Goal: Transaction & Acquisition: Purchase product/service

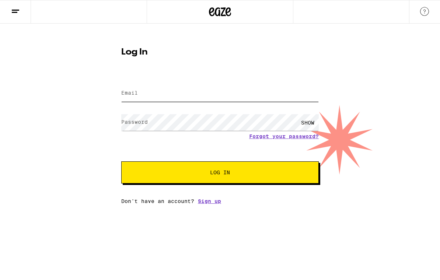
click at [215, 94] on input "Email" at bounding box center [219, 93] width 197 height 17
type input "[EMAIL_ADDRESS][DOMAIN_NAME]"
click at [220, 174] on button "Log In" at bounding box center [219, 172] width 197 height 22
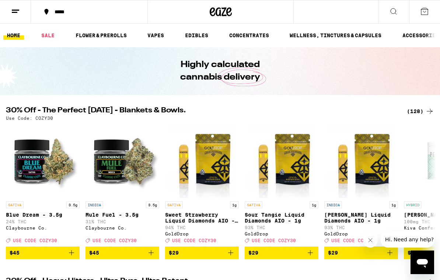
click at [412, 111] on div "(128)" at bounding box center [420, 111] width 27 height 9
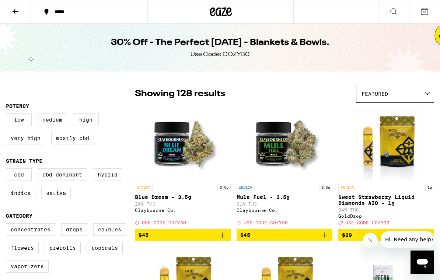
click at [373, 95] on span "Featured" at bounding box center [374, 94] width 27 height 6
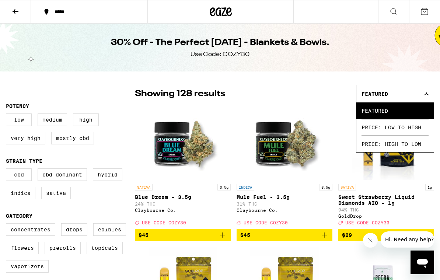
click at [316, 101] on div "Showing 128 results Featured Featured Price: Low to High Price: High to Low" at bounding box center [284, 94] width 299 height 18
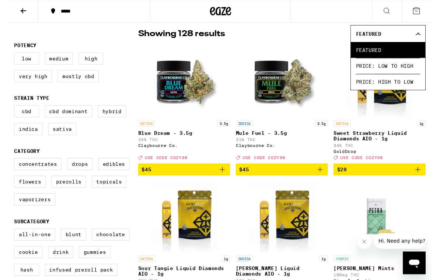
scroll to position [59, 0]
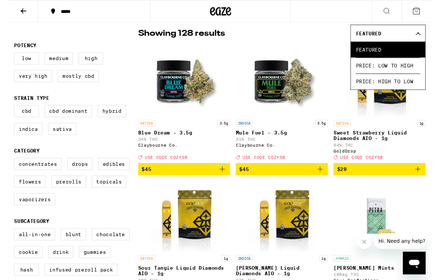
click at [90, 165] on fieldset "Category Concentrates Drops Edibles Flowers Prerolls Topicals Vaporizers" at bounding box center [70, 187] width 129 height 66
click at [428, 38] on div "Featured" at bounding box center [394, 34] width 77 height 17
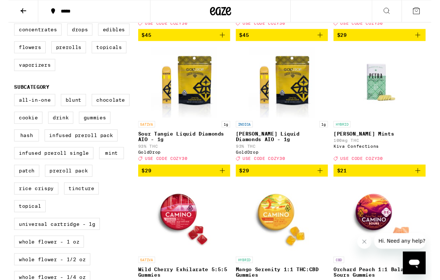
scroll to position [199, 0]
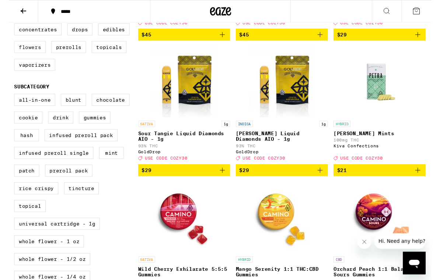
click at [35, 55] on label "Flowers" at bounding box center [22, 49] width 33 height 13
click at [8, 26] on input "Flowers" at bounding box center [7, 25] width 0 height 0
checkbox input "true"
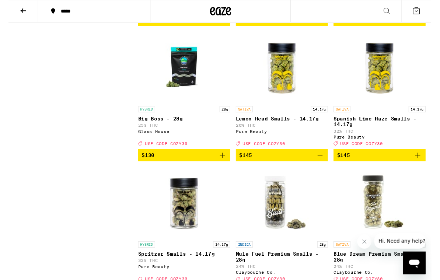
scroll to position [1194, 0]
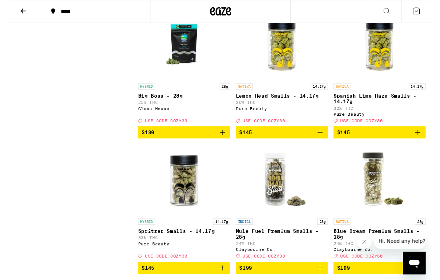
click at [223, 142] on icon "Add to bag" at bounding box center [222, 137] width 9 height 9
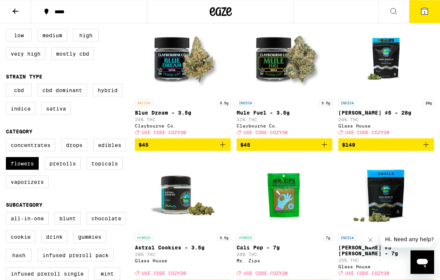
scroll to position [0, 0]
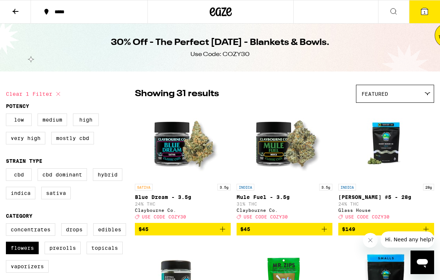
click at [14, 13] on icon at bounding box center [15, 11] width 9 height 9
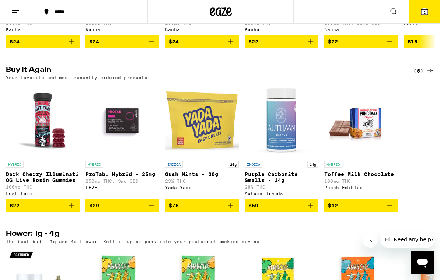
scroll to position [549, 0]
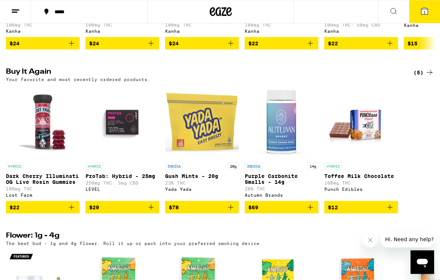
click at [151, 210] on icon "Add to bag" at bounding box center [150, 207] width 5 height 5
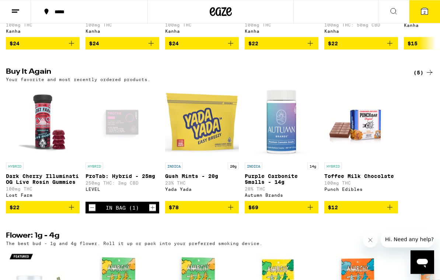
scroll to position [549, 0]
click at [419, 16] on button "2" at bounding box center [424, 11] width 31 height 23
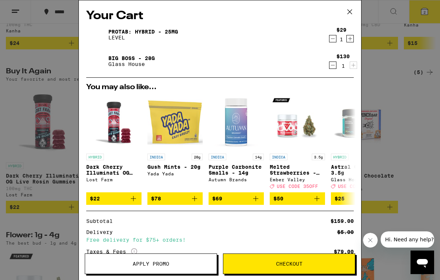
click at [332, 42] on icon "Decrement" at bounding box center [332, 38] width 7 height 9
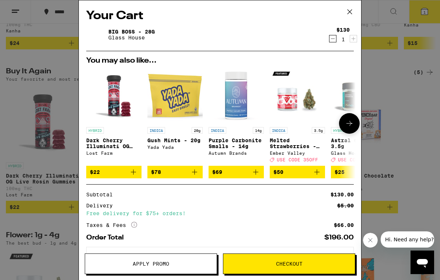
click at [132, 176] on icon "Add to bag" at bounding box center [133, 172] width 9 height 9
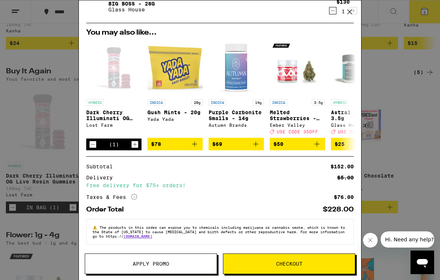
scroll to position [63, 0]
click at [196, 270] on button "Apply Promo" at bounding box center [151, 263] width 132 height 21
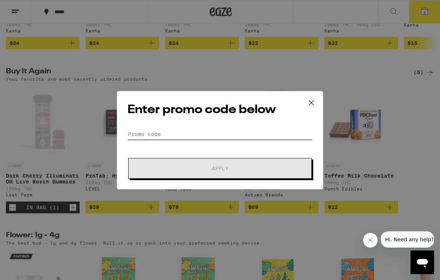
click at [205, 134] on input "Promo Code" at bounding box center [219, 134] width 185 height 11
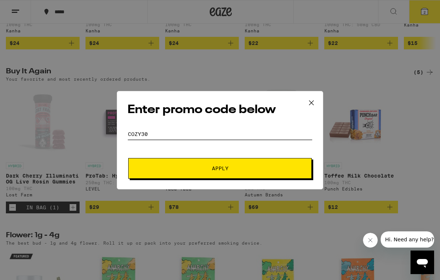
type input "cozy30"
click at [235, 168] on span "Apply" at bounding box center [220, 168] width 133 height 5
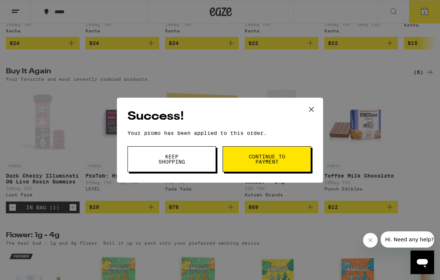
click at [280, 159] on span "Continue to payment" at bounding box center [267, 159] width 38 height 10
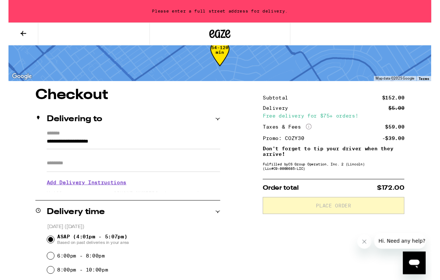
scroll to position [21, 0]
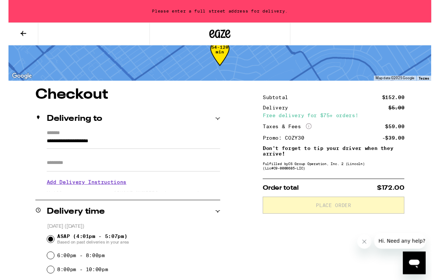
click at [197, 151] on input "**********" at bounding box center [130, 149] width 181 height 13
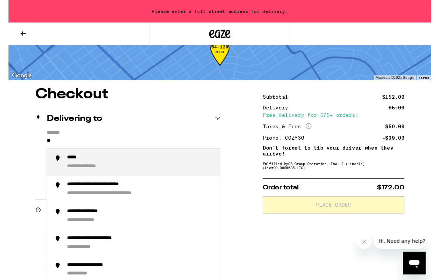
type input "*"
click at [169, 176] on div "**********" at bounding box center [137, 169] width 153 height 16
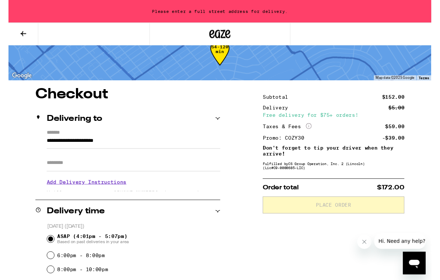
type input "**********"
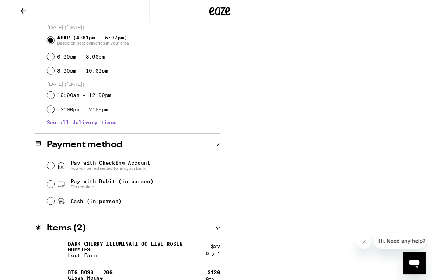
scroll to position [217, 0]
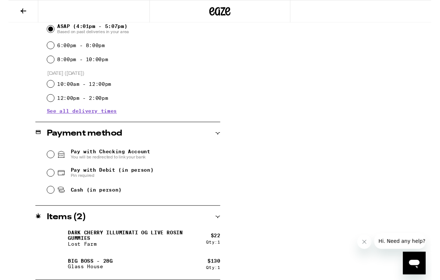
click at [46, 160] on input "Pay with Checking Account You will be redirected to link your bank" at bounding box center [43, 160] width 7 height 7
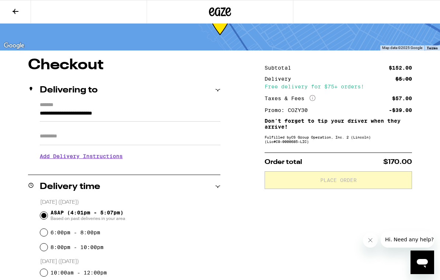
scroll to position [0, 0]
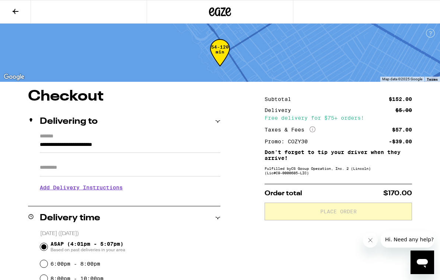
click at [20, 10] on icon at bounding box center [15, 11] width 9 height 9
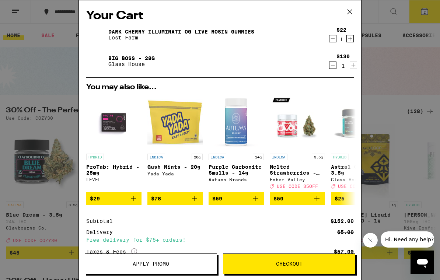
click at [351, 12] on icon at bounding box center [349, 11] width 11 height 11
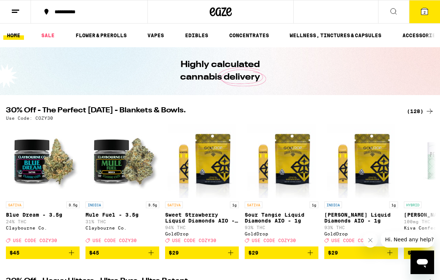
click at [18, 16] on button at bounding box center [15, 11] width 31 height 23
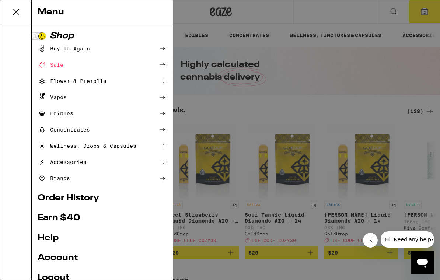
scroll to position [16, 0]
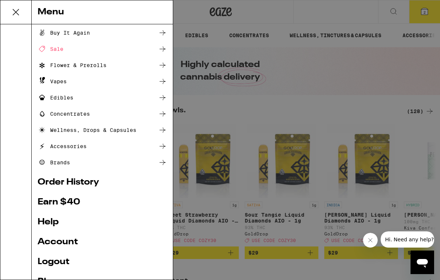
click at [71, 244] on link "Account" at bounding box center [102, 242] width 129 height 9
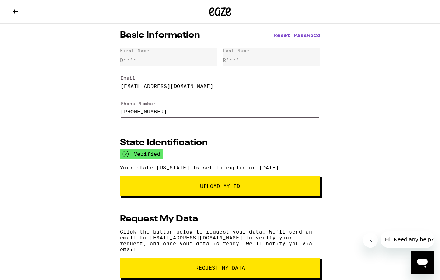
click at [15, 11] on icon at bounding box center [16, 11] width 6 height 5
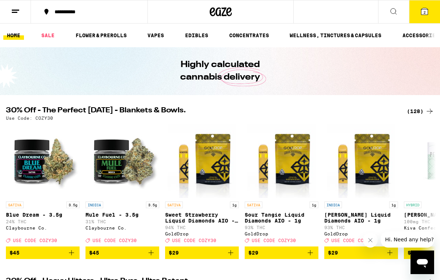
click at [418, 22] on button "2" at bounding box center [424, 11] width 31 height 23
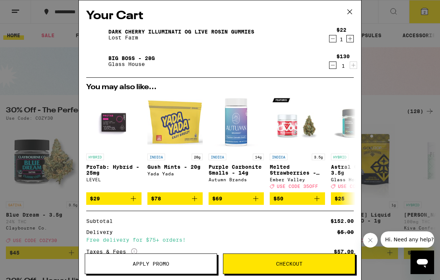
click at [336, 262] on span "Checkout" at bounding box center [289, 263] width 132 height 5
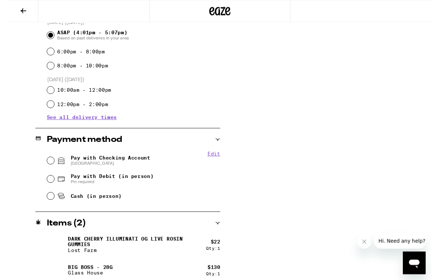
scroll to position [210, 0]
click at [44, 167] on input "Pay with Checking Account CHASE COLLEGE" at bounding box center [43, 166] width 7 height 7
radio input "true"
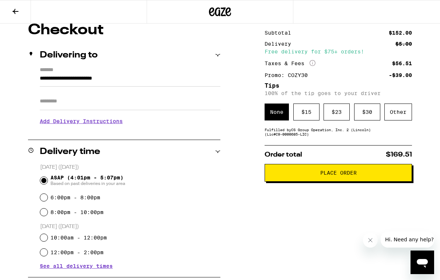
scroll to position [67, 0]
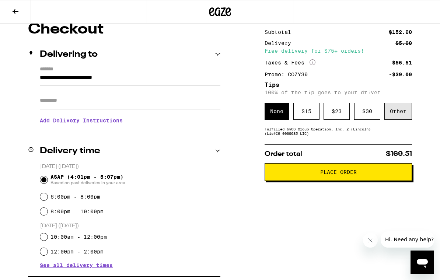
click at [401, 107] on div "Other" at bounding box center [398, 111] width 28 height 17
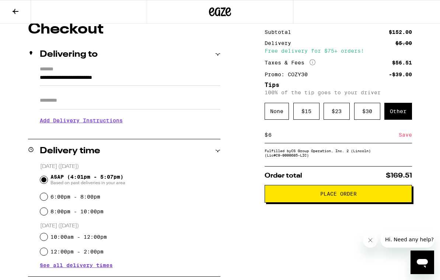
type input "6"
click at [405, 142] on div "Save" at bounding box center [405, 135] width 13 height 16
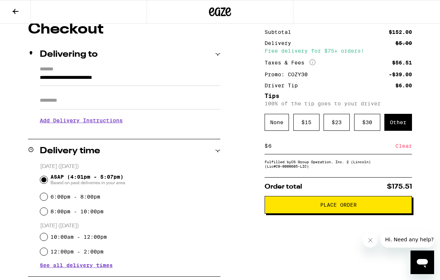
click at [382, 214] on button "Place Order" at bounding box center [338, 205] width 147 height 18
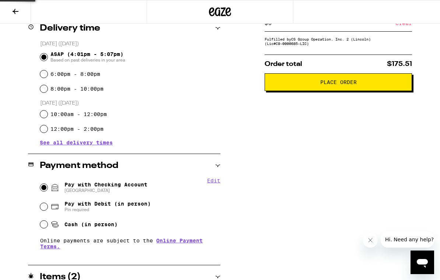
scroll to position [0, 0]
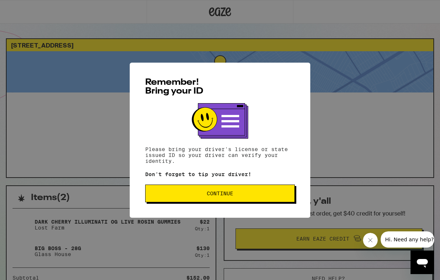
click at [284, 194] on span "Continue" at bounding box center [219, 193] width 137 height 5
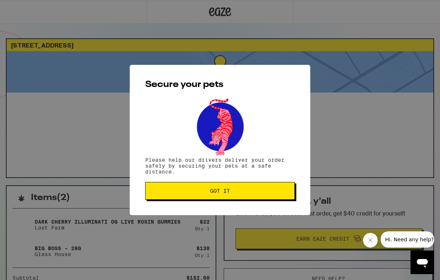
click at [284, 193] on span "Got it" at bounding box center [219, 190] width 137 height 5
